Goal: Task Accomplishment & Management: Use online tool/utility

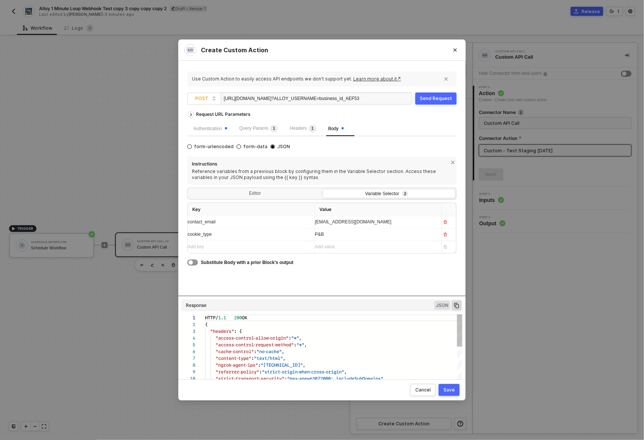
scroll to position [68, 0]
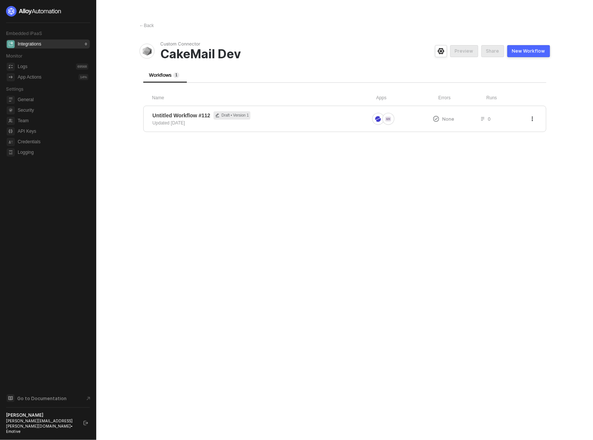
click at [39, 11] on img at bounding box center [34, 11] width 56 height 11
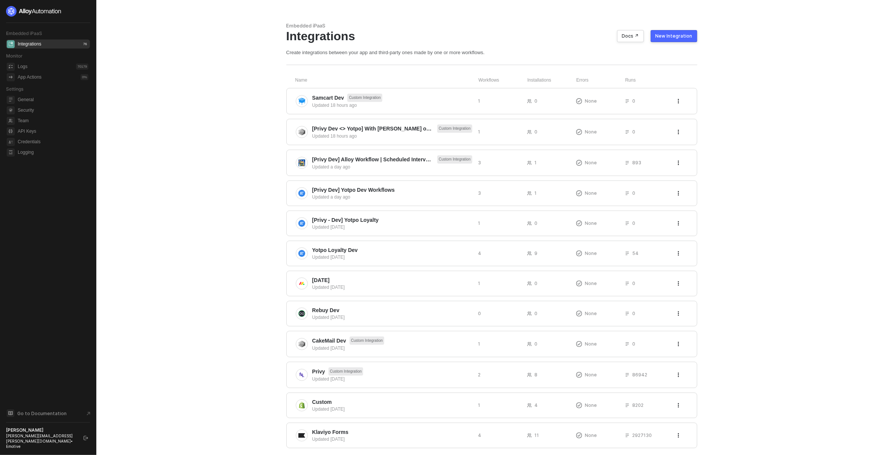
click at [200, 206] on main "Embedded iPaaS Integrations Docs ↗ New Integration Create integrations between …" at bounding box center [443, 247] width 887 height 494
click at [261, 203] on main "Embedded iPaaS Integrations Docs ↗ New Integration Create integrations between …" at bounding box center [443, 247] width 887 height 494
click at [360, 192] on span "[Privy Dev] Yotpo Dev Workflows" at bounding box center [353, 190] width 82 height 8
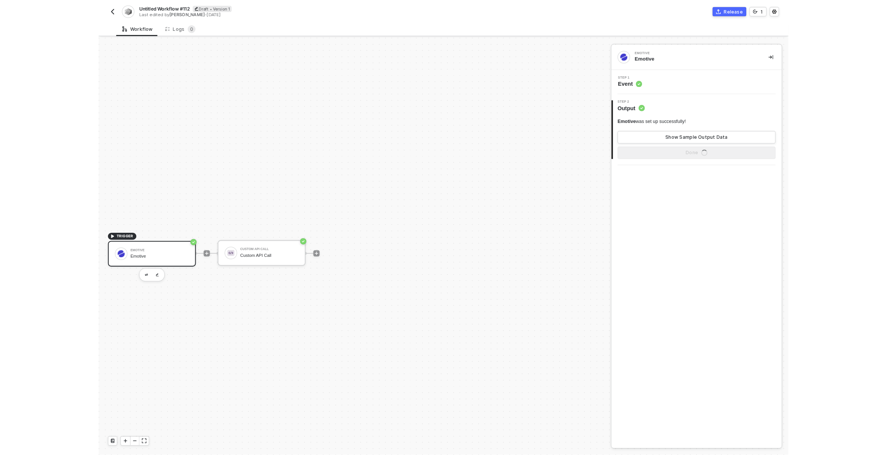
scroll to position [14, 0]
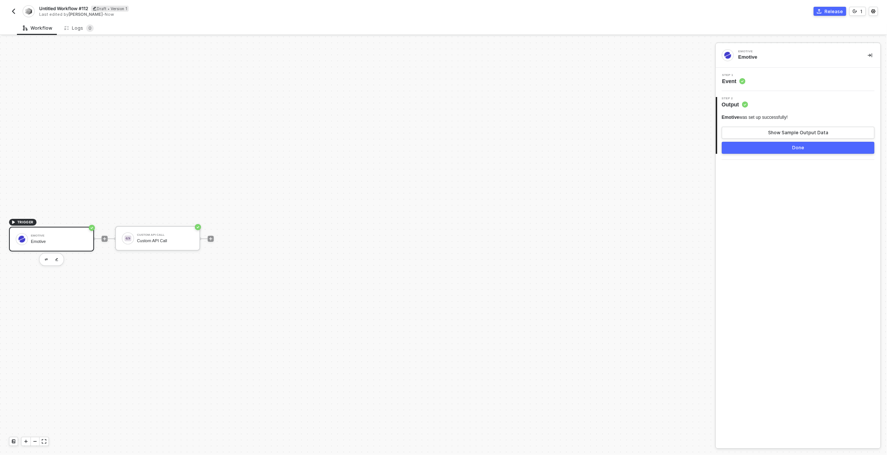
click at [15, 12] on img "button" at bounding box center [14, 11] width 6 height 6
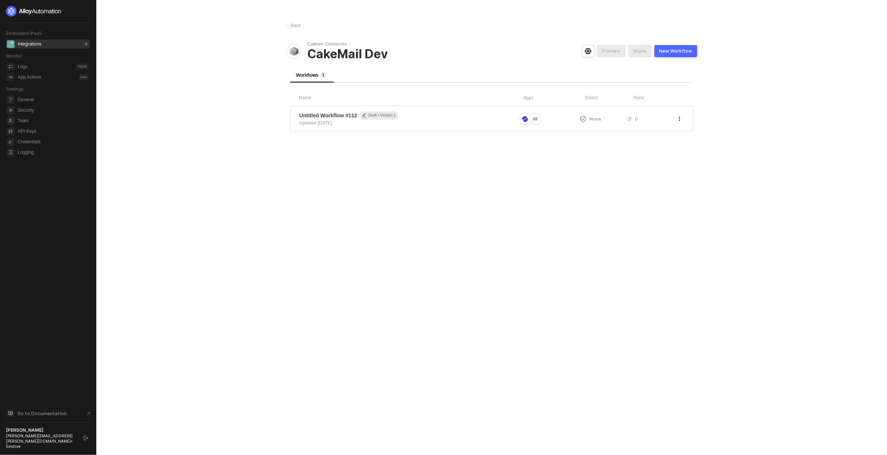
click at [190, 152] on main "← Back Custom Connector CakeMail Dev Preview Share New Workflow Workflows 1 Nam…" at bounding box center [443, 227] width 887 height 455
click at [23, 11] on img at bounding box center [34, 11] width 56 height 11
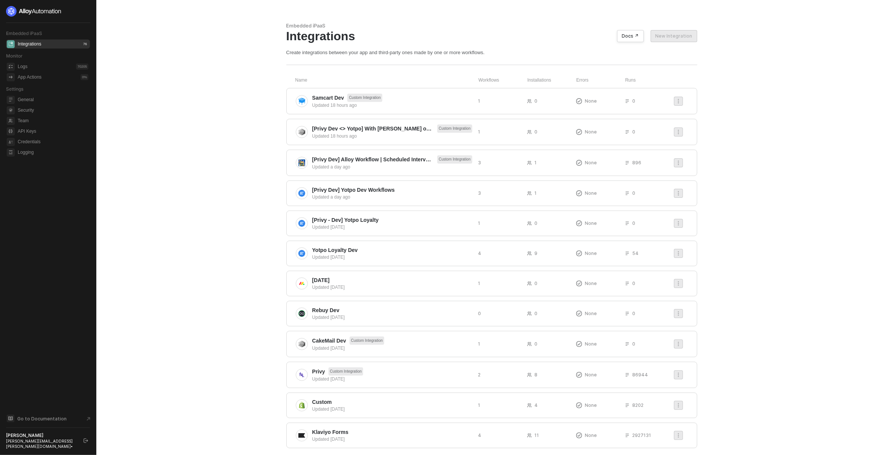
click at [733, 55] on main "Embedded iPaaS Integrations Docs ↗ New Integration Create integrations between …" at bounding box center [443, 247] width 887 height 494
click at [679, 33] on div "New Integration" at bounding box center [673, 36] width 37 height 6
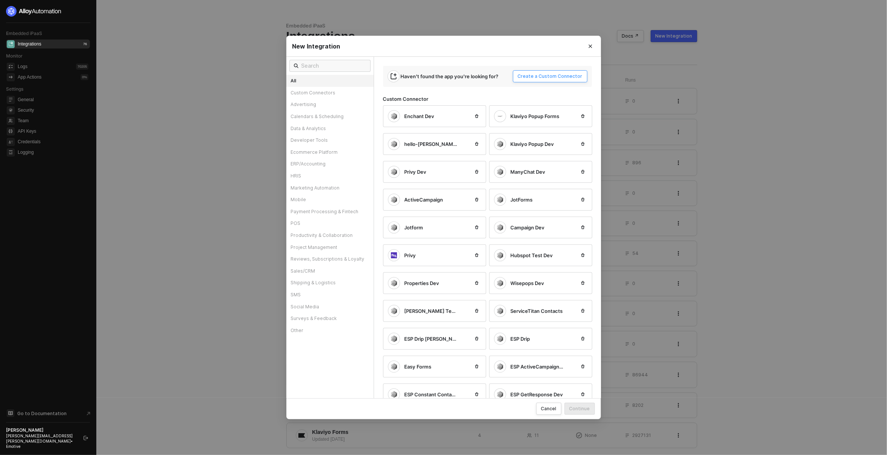
click at [568, 76] on div "Create a Custom Connector" at bounding box center [550, 76] width 65 height 6
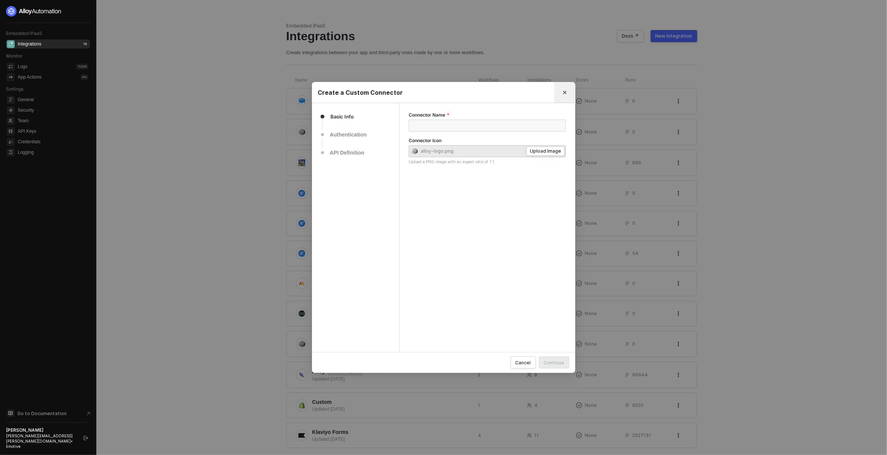
click at [564, 92] on icon "Close" at bounding box center [564, 92] width 3 height 3
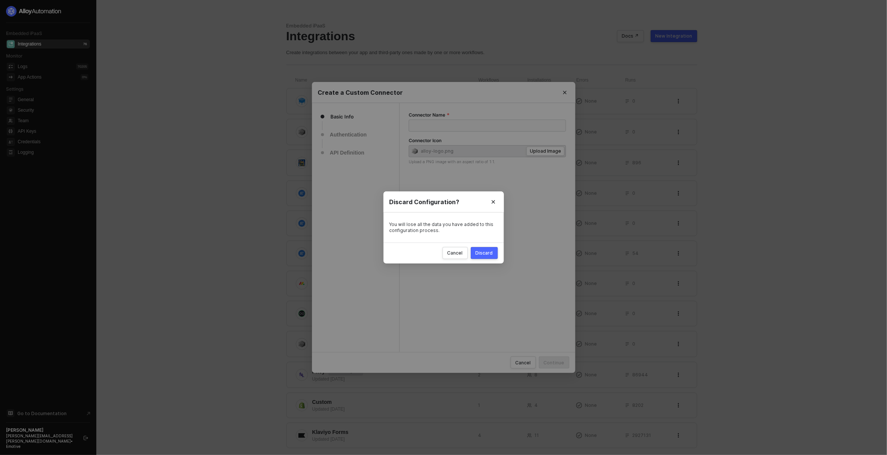
click at [486, 252] on div "Discard" at bounding box center [484, 253] width 17 height 6
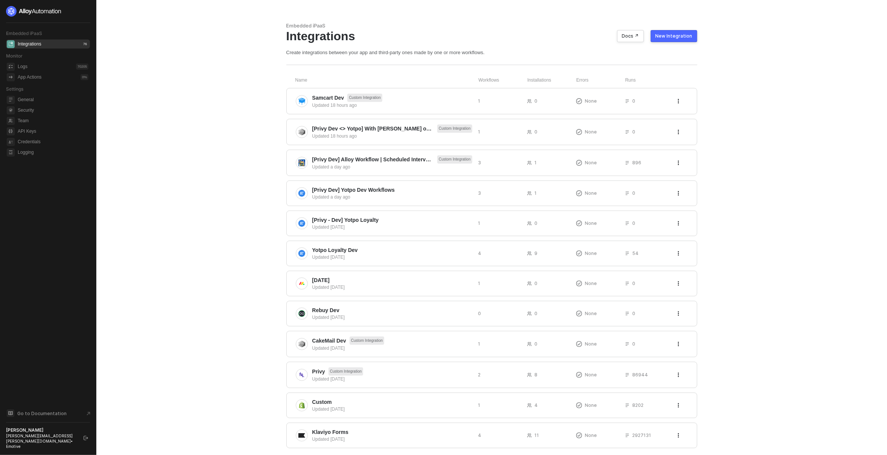
click at [243, 200] on main "Embedded iPaaS Integrations Docs ↗ New Integration Create integrations between …" at bounding box center [443, 247] width 887 height 494
click at [247, 161] on main "Embedded iPaaS Integrations Docs ↗ New Integration Create integrations between …" at bounding box center [443, 247] width 887 height 494
click at [260, 165] on main "Embedded iPaaS Integrations Docs ↗ New Integration Create integrations between …" at bounding box center [443, 247] width 887 height 494
click at [364, 128] on span "[Privy Dev <> Yotpo] With [PERSON_NAME] on Call [DATE]" at bounding box center [373, 129] width 122 height 8
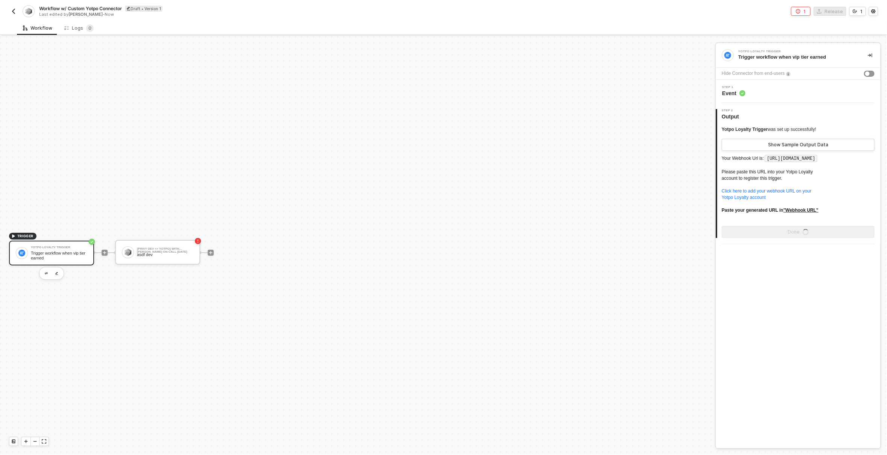
scroll to position [14, 0]
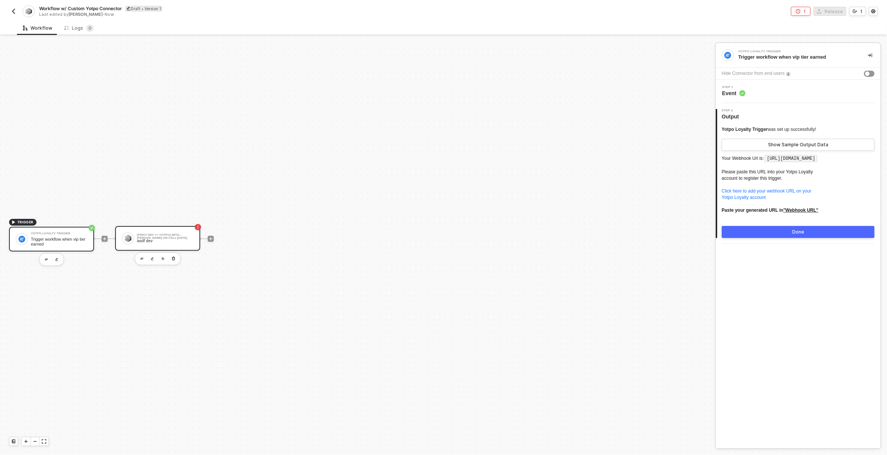
click at [154, 236] on div "[Privy Dev <> Yotpo] With [PERSON_NAME] on Call [DATE]" at bounding box center [165, 235] width 56 height 3
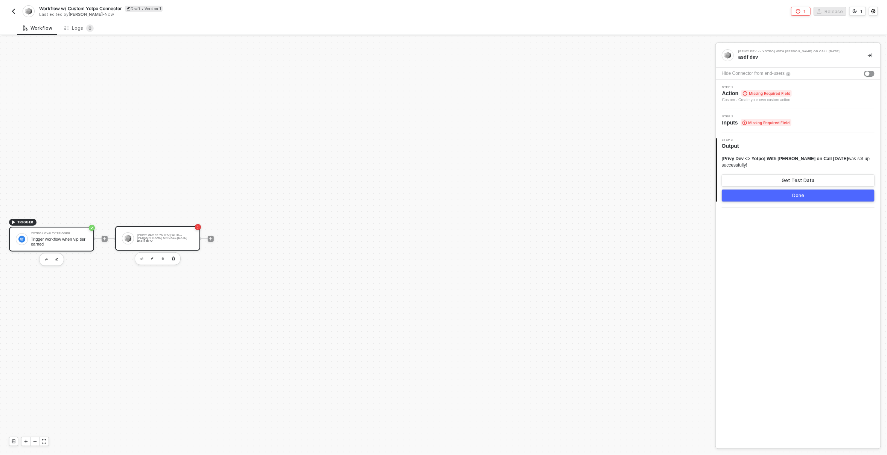
click at [66, 240] on div "Trigger workflow when vip tier earned" at bounding box center [59, 241] width 56 height 9
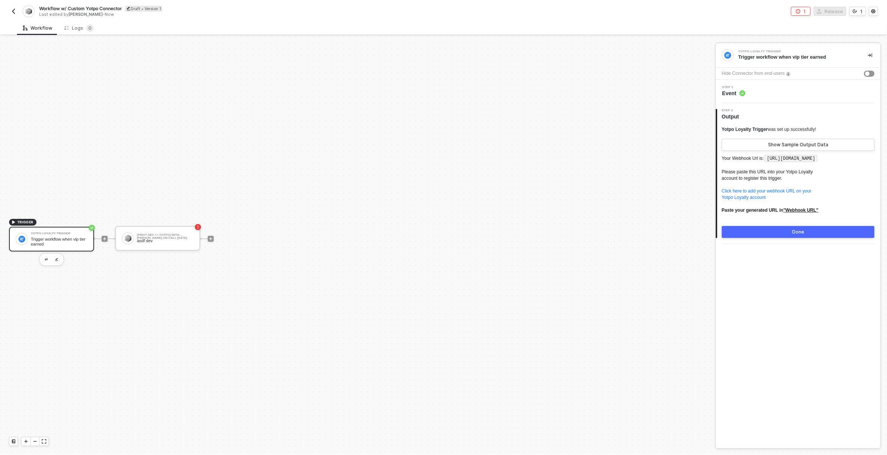
click at [779, 159] on code "https://webhooks.runalloy.com/yotpoLoyalty/:merchantUserId" at bounding box center [791, 159] width 53 height 8
drag, startPoint x: 779, startPoint y: 159, endPoint x: 749, endPoint y: 167, distance: 30.9
click at [765, 163] on code "https://webhooks.runalloy.com/yotpoLoyalty/:merchantUserId" at bounding box center [791, 159] width 53 height 8
click at [777, 160] on code "https://webhooks.runalloy.com/yotpoLoyalty/:merchantUserId" at bounding box center [791, 159] width 53 height 8
drag, startPoint x: 777, startPoint y: 160, endPoint x: 765, endPoint y: 166, distance: 13.0
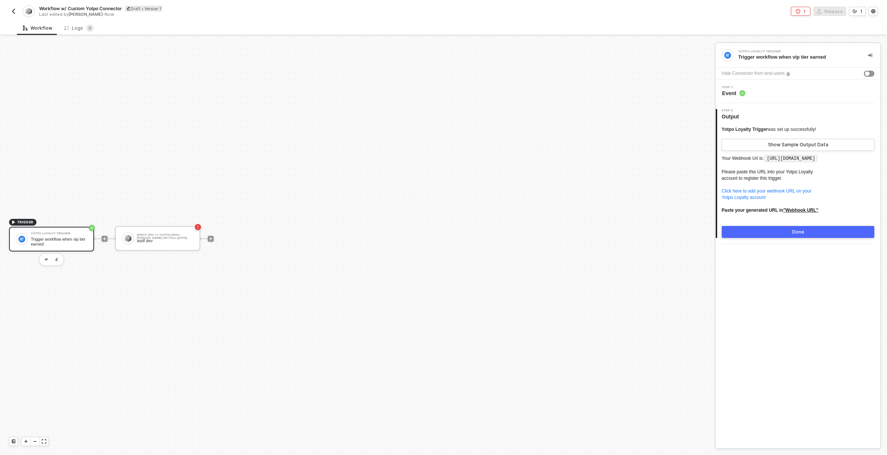
click at [765, 163] on code "https://webhooks.runalloy.com/yotpoLoyalty/:merchantUserId" at bounding box center [791, 159] width 53 height 8
drag, startPoint x: 763, startPoint y: 167, endPoint x: 733, endPoint y: 168, distance: 30.5
click at [765, 163] on code "https://webhooks.runalloy.com/yotpoLoyalty/:merchantUserId" at bounding box center [791, 159] width 53 height 8
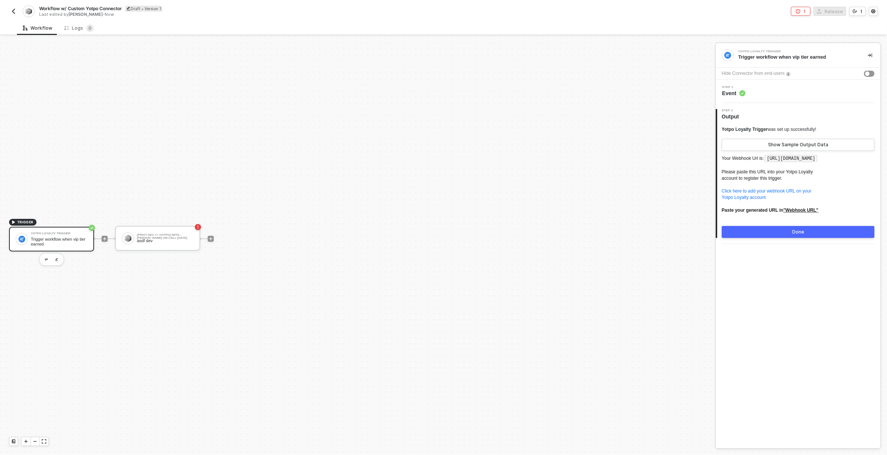
click at [799, 169] on p "Your Webhook Url is: https://webhooks.runalloy.com/yotpoLoyalty/:merchantUserId…" at bounding box center [798, 187] width 153 height 66
click at [765, 163] on code "https://webhooks.runalloy.com/yotpoLoyalty/:merchantUserId" at bounding box center [791, 159] width 53 height 8
drag, startPoint x: 765, startPoint y: 167, endPoint x: 776, endPoint y: 160, distance: 12.5
click at [776, 160] on code "https://webhooks.runalloy.com/yotpoLoyalty/:merchantUserId" at bounding box center [791, 159] width 53 height 8
click at [765, 163] on code "https://webhooks.runalloy.com/yotpoLoyalty/:merchantUserId" at bounding box center [791, 159] width 53 height 8
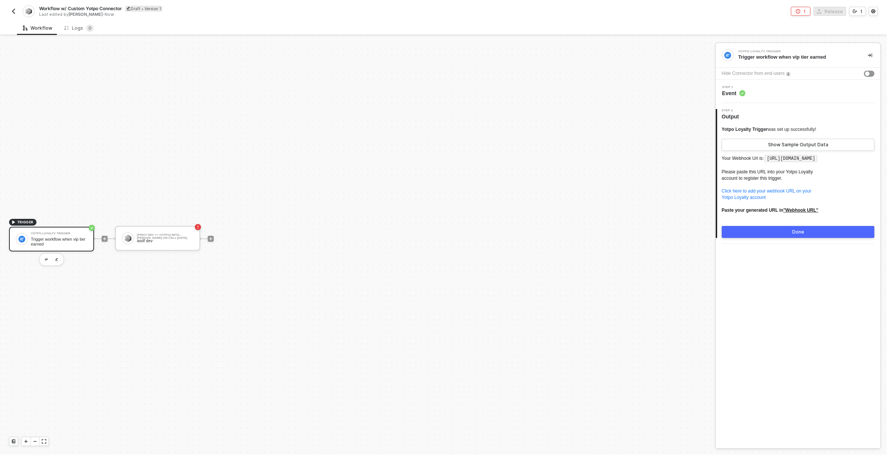
click at [765, 163] on code "https://webhooks.runalloy.com/yotpoLoyalty/:merchantUserId" at bounding box center [791, 159] width 53 height 8
drag, startPoint x: 755, startPoint y: 169, endPoint x: 777, endPoint y: 159, distance: 24.3
click at [777, 159] on code "https://webhooks.runalloy.com/yotpoLoyalty/:merchantUserId" at bounding box center [791, 159] width 53 height 8
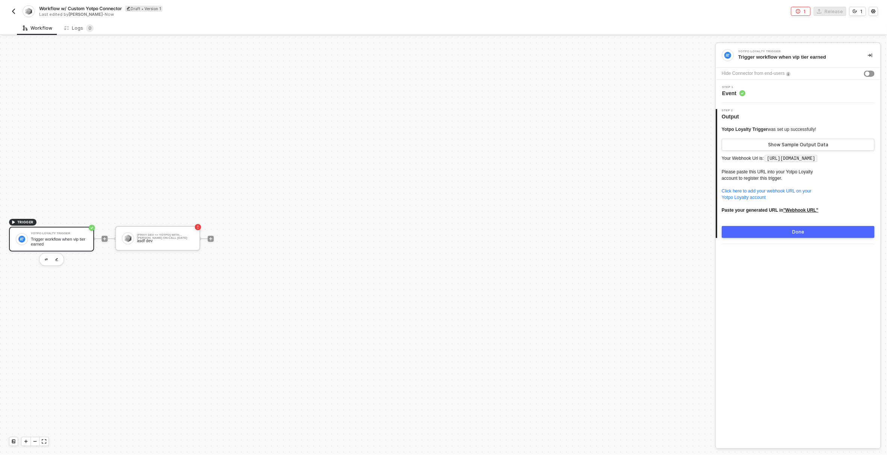
click at [777, 158] on code "https://webhooks.runalloy.com/yotpoLoyalty/:merchantUserId" at bounding box center [791, 159] width 53 height 8
drag, startPoint x: 777, startPoint y: 158, endPoint x: 766, endPoint y: 166, distance: 13.5
click at [766, 163] on code "https://webhooks.runalloy.com/yotpoLoyalty/:merchantUserId" at bounding box center [791, 159] width 53 height 8
click at [11, 11] on img "button" at bounding box center [14, 11] width 6 height 6
